Goal: Information Seeking & Learning: Understand process/instructions

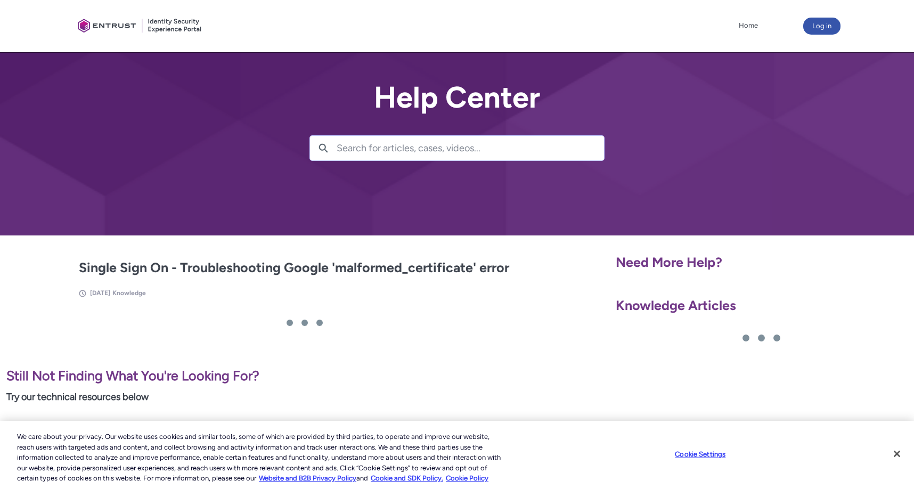
scroll to position [7, 0]
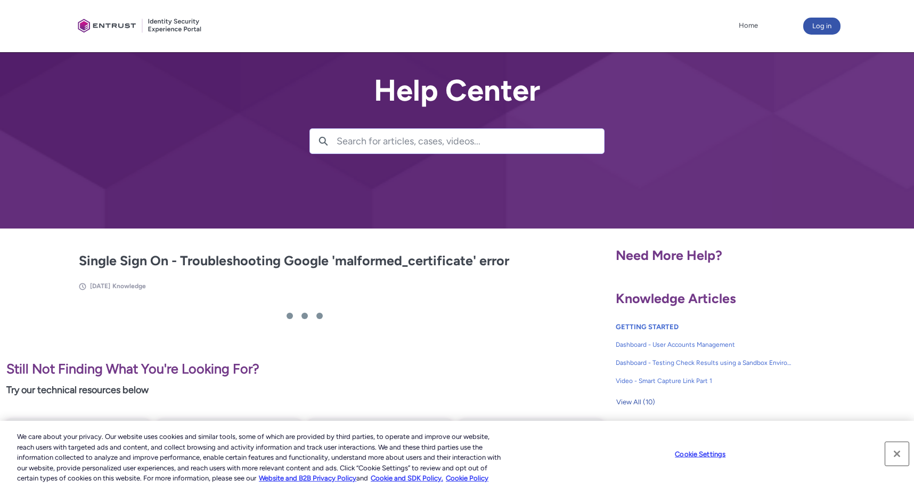
click at [897, 452] on button "Close" at bounding box center [896, 453] width 23 height 23
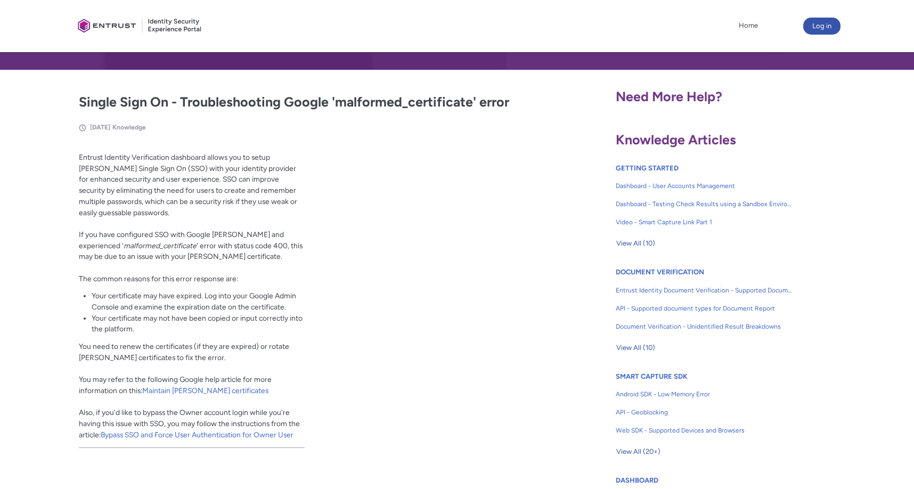
scroll to position [173, 0]
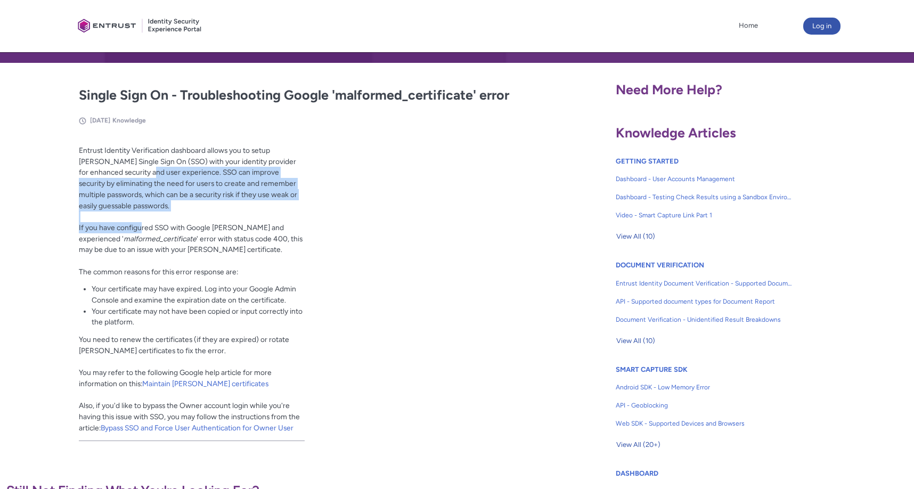
drag, startPoint x: 141, startPoint y: 225, endPoint x: 139, endPoint y: 170, distance: 54.9
click at [139, 170] on p "Entrust Identity Verification dashboard allows you to setup [PERSON_NAME] Singl…" at bounding box center [192, 211] width 226 height 132
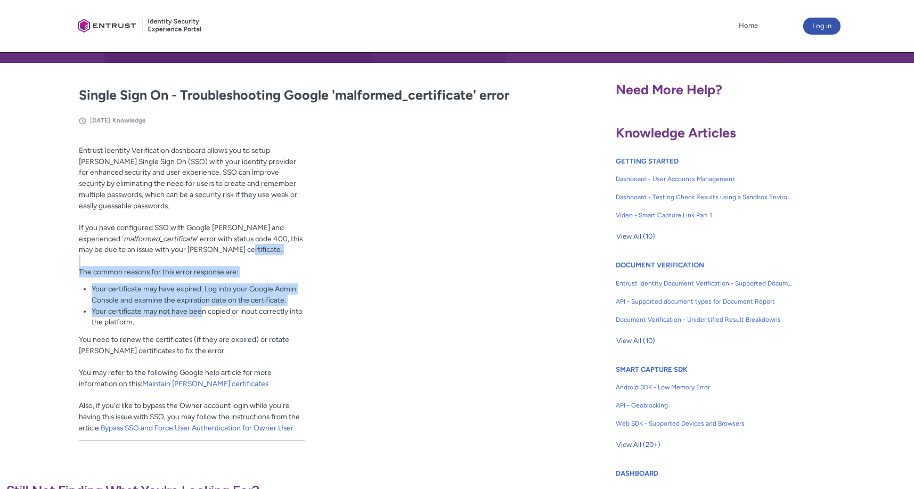
drag, startPoint x: 201, startPoint y: 312, endPoint x: 202, endPoint y: 252, distance: 59.1
click at [202, 252] on div "Entrust Identity Verification dashboard allows you to setup [PERSON_NAME] Singl…" at bounding box center [192, 292] width 226 height 295
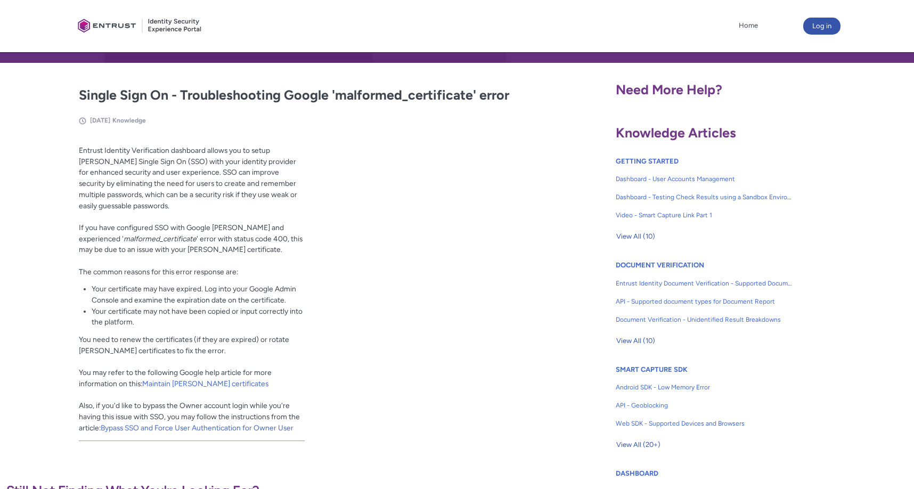
click at [201, 252] on p "Entrust Identity Verification dashboard allows you to setup [PERSON_NAME] Singl…" at bounding box center [192, 211] width 226 height 132
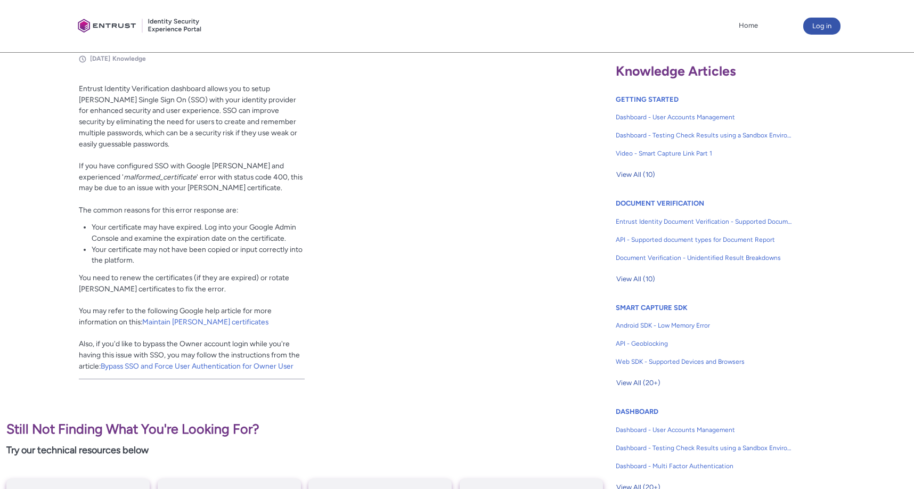
click at [270, 233] on li "Your certificate may have expired. Log into your Google Admin Console and exami…" at bounding box center [198, 233] width 213 height 22
click at [287, 256] on li "Your certificate may not have been copied or input correctly into the platform." at bounding box center [198, 255] width 213 height 22
drag, startPoint x: 287, startPoint y: 256, endPoint x: 255, endPoint y: 225, distance: 44.8
click at [287, 256] on li "Your certificate may not have been copied or input correctly into the platform." at bounding box center [198, 255] width 213 height 22
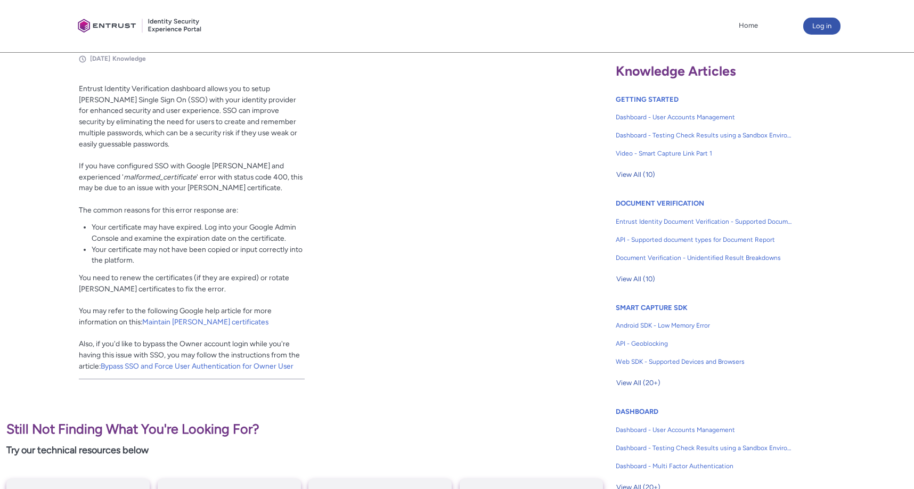
click at [252, 222] on li "Your certificate may have expired. Log into your Google Admin Console and exami…" at bounding box center [198, 233] width 213 height 22
click at [258, 138] on p "Entrust Identity Verification dashboard allows you to setup [PERSON_NAME] Singl…" at bounding box center [192, 149] width 226 height 132
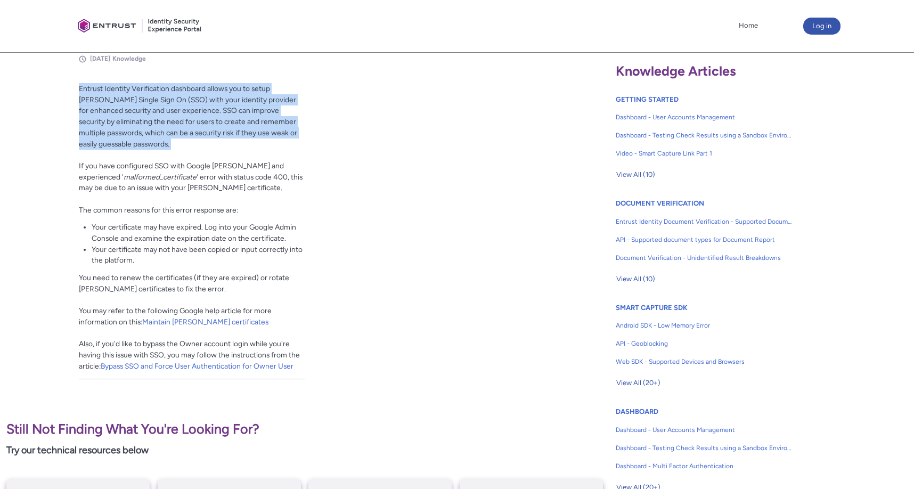
click at [258, 138] on p "Entrust Identity Verification dashboard allows you to setup [PERSON_NAME] Singl…" at bounding box center [192, 149] width 226 height 132
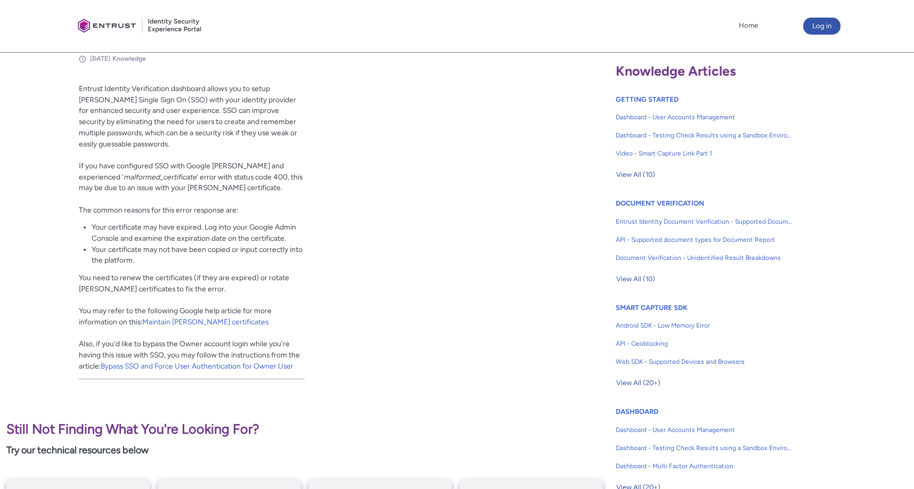
click at [221, 238] on li "Your certificate may have expired. Log into your Google Admin Console and exami…" at bounding box center [198, 233] width 213 height 22
click at [264, 299] on p "You need to renew the certificates (if they are expired) or rotate [PERSON_NAME…" at bounding box center [192, 321] width 226 height 99
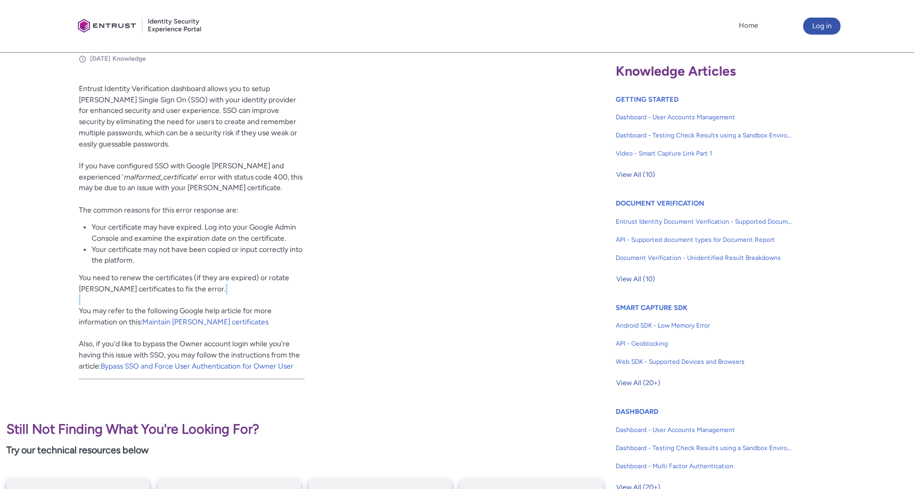
click at [264, 299] on p "You need to renew the certificates (if they are expired) or rotate [PERSON_NAME…" at bounding box center [192, 321] width 226 height 99
click at [200, 182] on p "Entrust Identity Verification dashboard allows you to setup [PERSON_NAME] Singl…" at bounding box center [192, 149] width 226 height 132
click at [248, 309] on p "You need to renew the certificates (if they are expired) or rotate [PERSON_NAME…" at bounding box center [192, 321] width 226 height 99
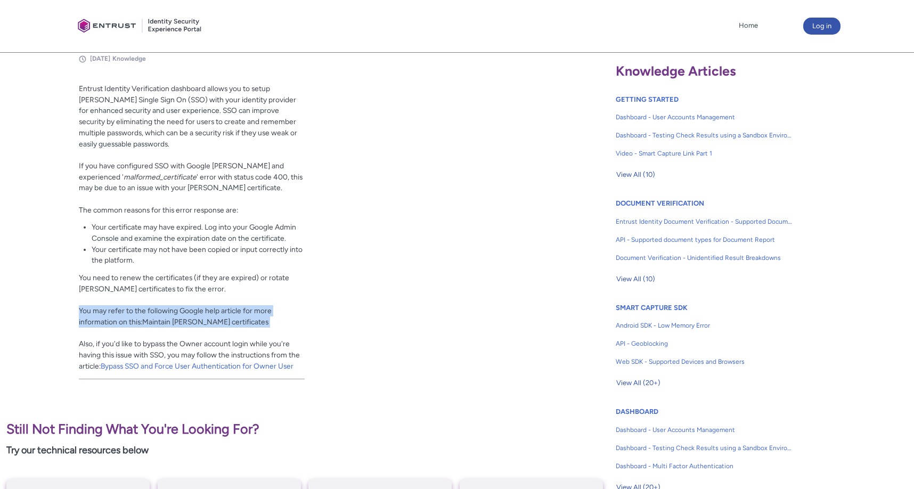
click at [248, 309] on p "You need to renew the certificates (if they are expired) or rotate [PERSON_NAME…" at bounding box center [192, 321] width 226 height 99
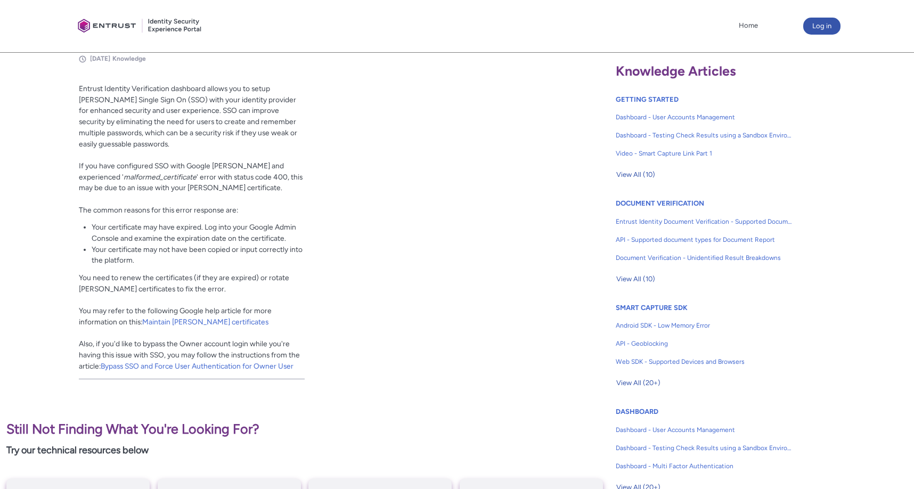
click at [212, 178] on p "Entrust Identity Verification dashboard allows you to setup [PERSON_NAME] Singl…" at bounding box center [192, 149] width 226 height 132
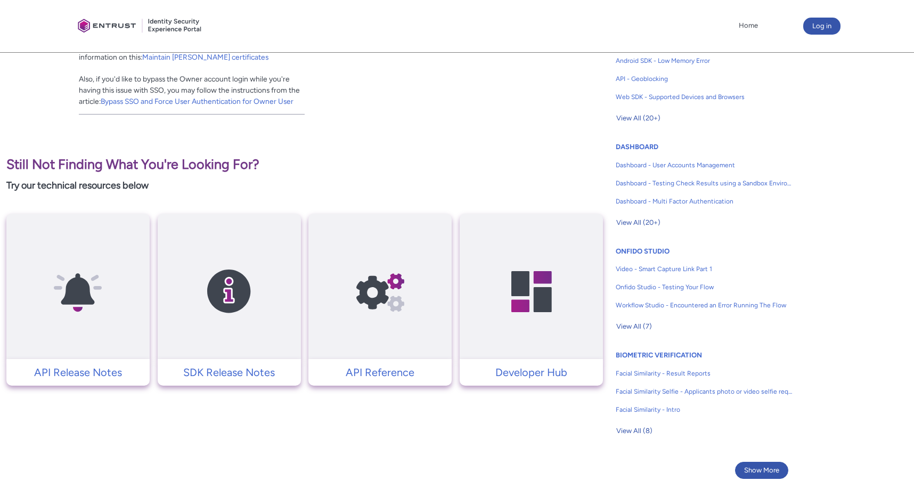
scroll to position [670, 0]
